Goal: Go to known website: Access a specific website the user already knows

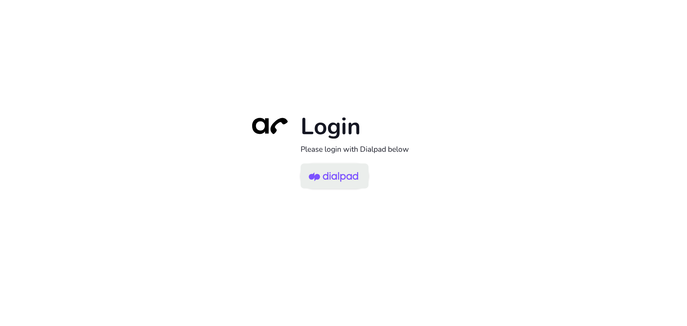
click at [328, 179] on img at bounding box center [333, 176] width 49 height 23
click at [337, 179] on img at bounding box center [333, 176] width 49 height 23
